Goal: Complete application form

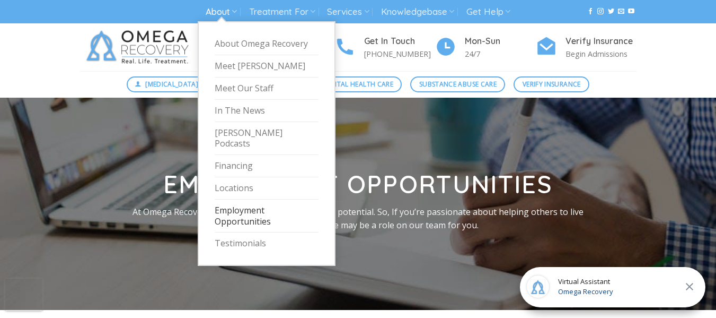
click at [239, 204] on link "Employment Opportunities" at bounding box center [267, 215] width 104 height 33
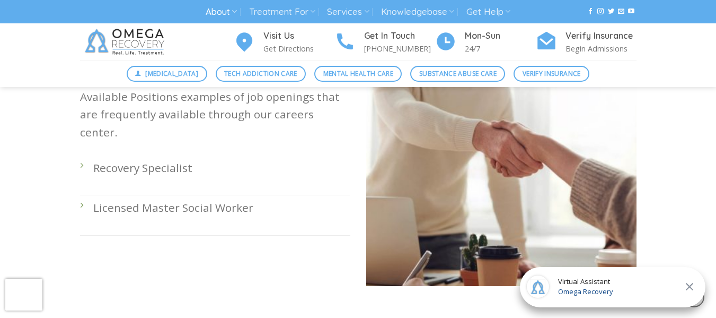
scroll to position [371, 0]
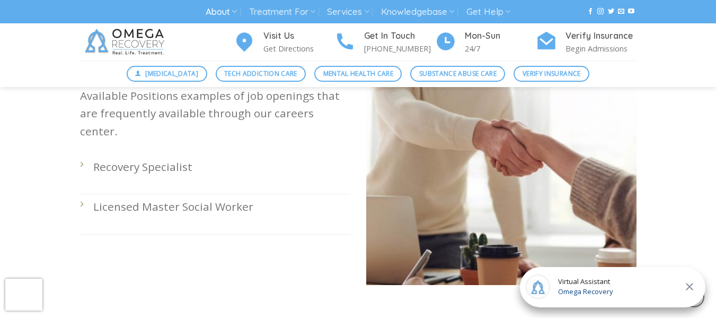
click at [83, 154] on li "Recovery Specialist" at bounding box center [215, 174] width 270 height 40
click at [82, 154] on li "Recovery Specialist" at bounding box center [215, 174] width 270 height 40
click at [117, 158] on p "Recovery Specialist" at bounding box center [221, 166] width 257 height 17
click at [82, 154] on li "Recovery Specialist" at bounding box center [215, 174] width 270 height 40
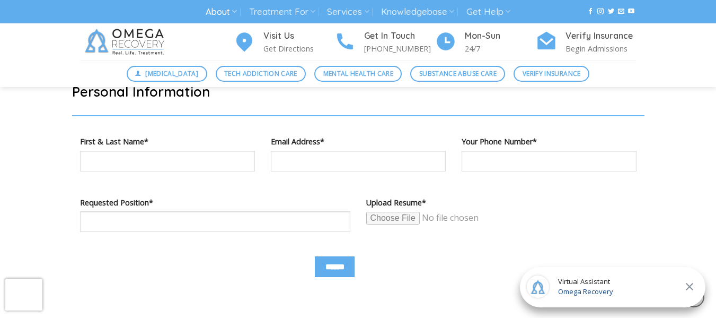
scroll to position [636, 0]
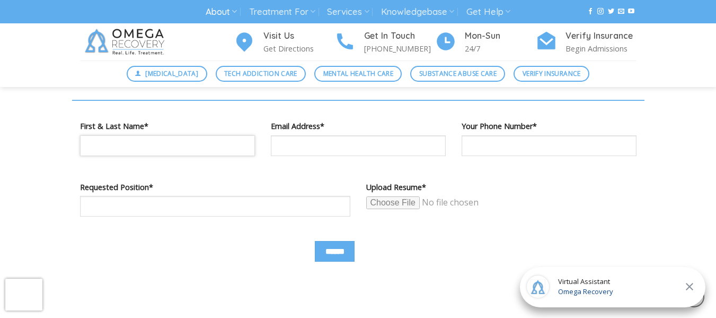
click at [131, 147] on input "Contact form" at bounding box center [167, 145] width 175 height 21
type input "**********"
click at [165, 207] on input "Contact form" at bounding box center [215, 206] width 270 height 21
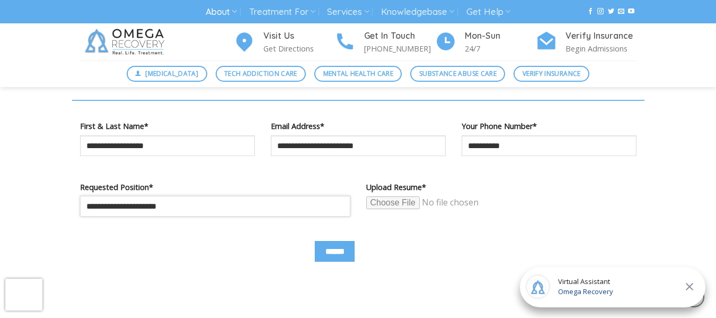
type input "**********"
click at [402, 200] on input "Contact form" at bounding box center [447, 203] width 162 height 14
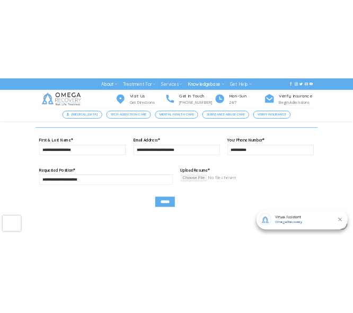
scroll to position [670, 0]
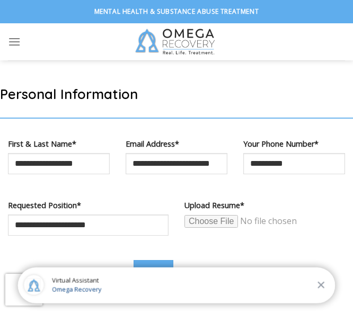
click at [222, 215] on input "Contact form" at bounding box center [266, 222] width 162 height 14
click at [213, 215] on input "Contact form" at bounding box center [266, 222] width 162 height 14
click at [222, 215] on input "Contact form" at bounding box center [266, 222] width 162 height 14
click at [216, 215] on input "Contact form" at bounding box center [266, 222] width 162 height 14
click at [210, 215] on input "Contact form" at bounding box center [266, 222] width 162 height 14
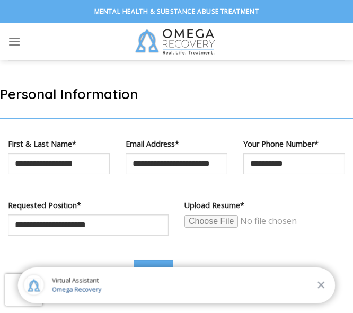
click at [209, 215] on input "Contact form" at bounding box center [266, 222] width 162 height 14
click at [223, 215] on input "Contact form" at bounding box center [266, 222] width 162 height 14
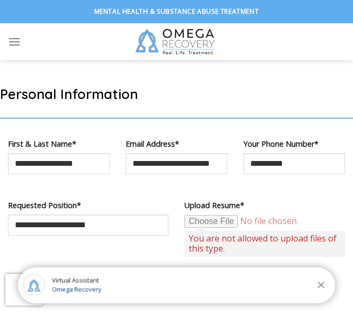
click at [218, 215] on input "Contact form" at bounding box center [266, 222] width 162 height 14
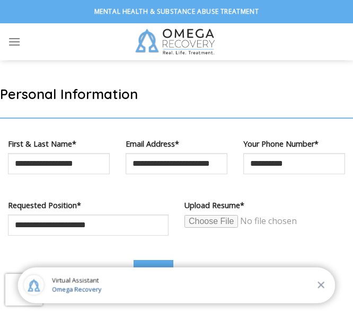
click at [213, 215] on input "Contact form" at bounding box center [266, 222] width 162 height 14
type input "**********"
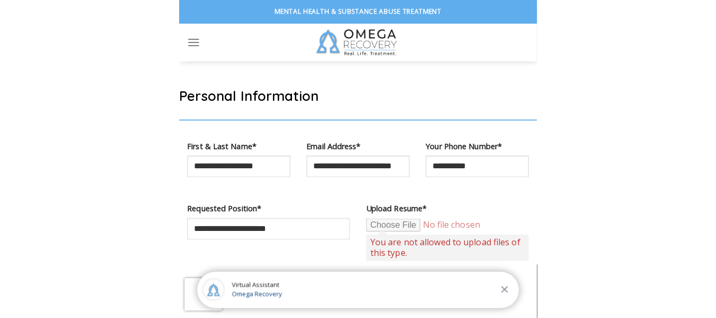
scroll to position [636, 0]
